Goal: Task Accomplishment & Management: Use online tool/utility

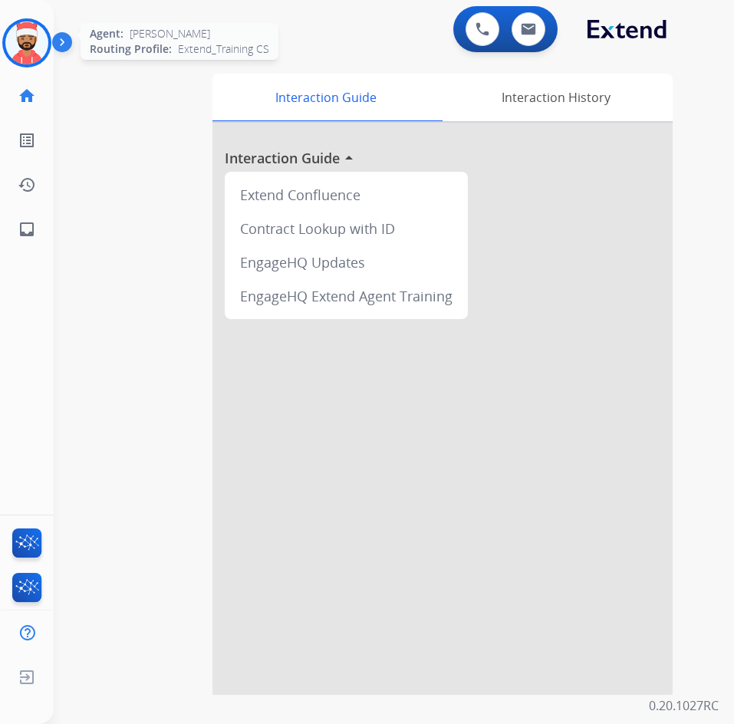
click at [43, 39] on img at bounding box center [26, 42] width 43 height 43
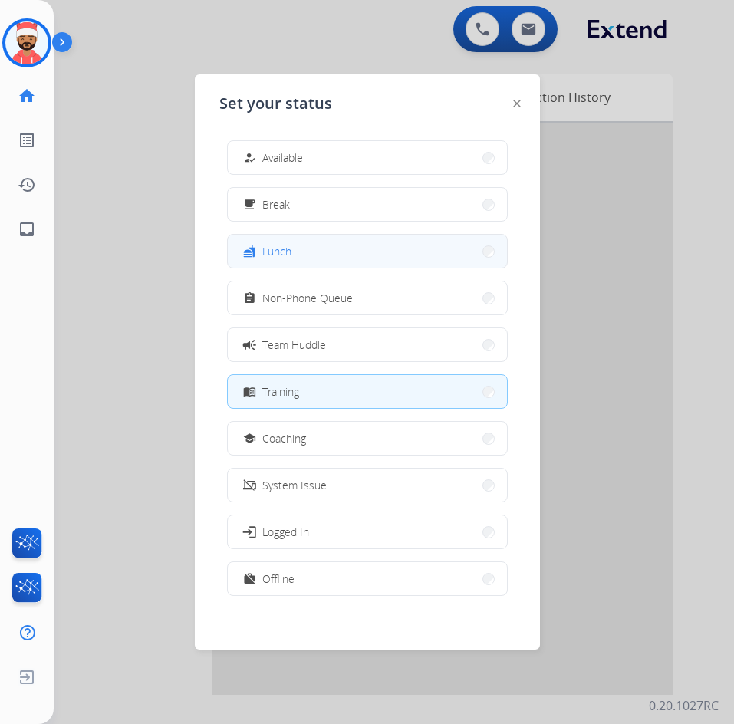
click at [328, 249] on button "fastfood Lunch" at bounding box center [367, 251] width 279 height 33
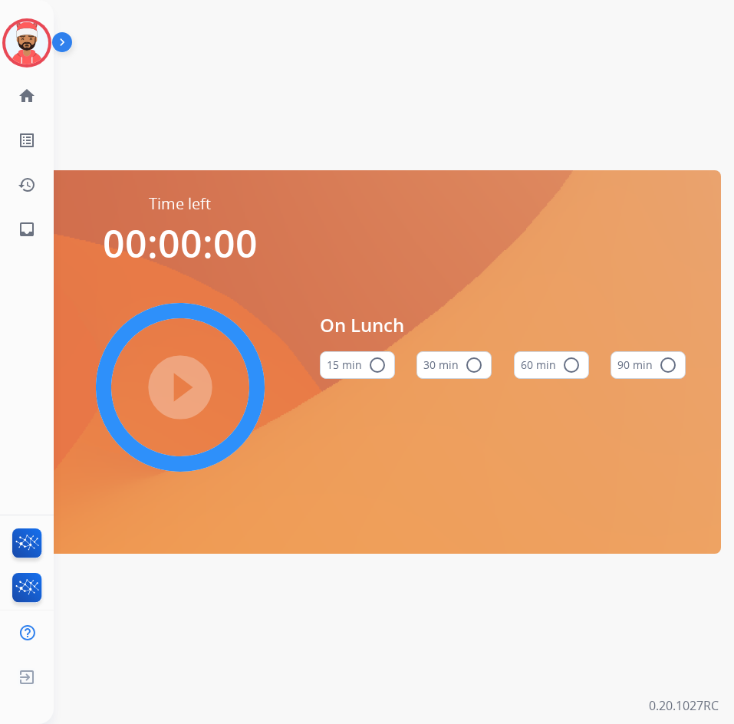
click at [463, 372] on button "30 min radio_button_unchecked" at bounding box center [454, 365] width 75 height 28
